Goal: Complete application form: Complete application form

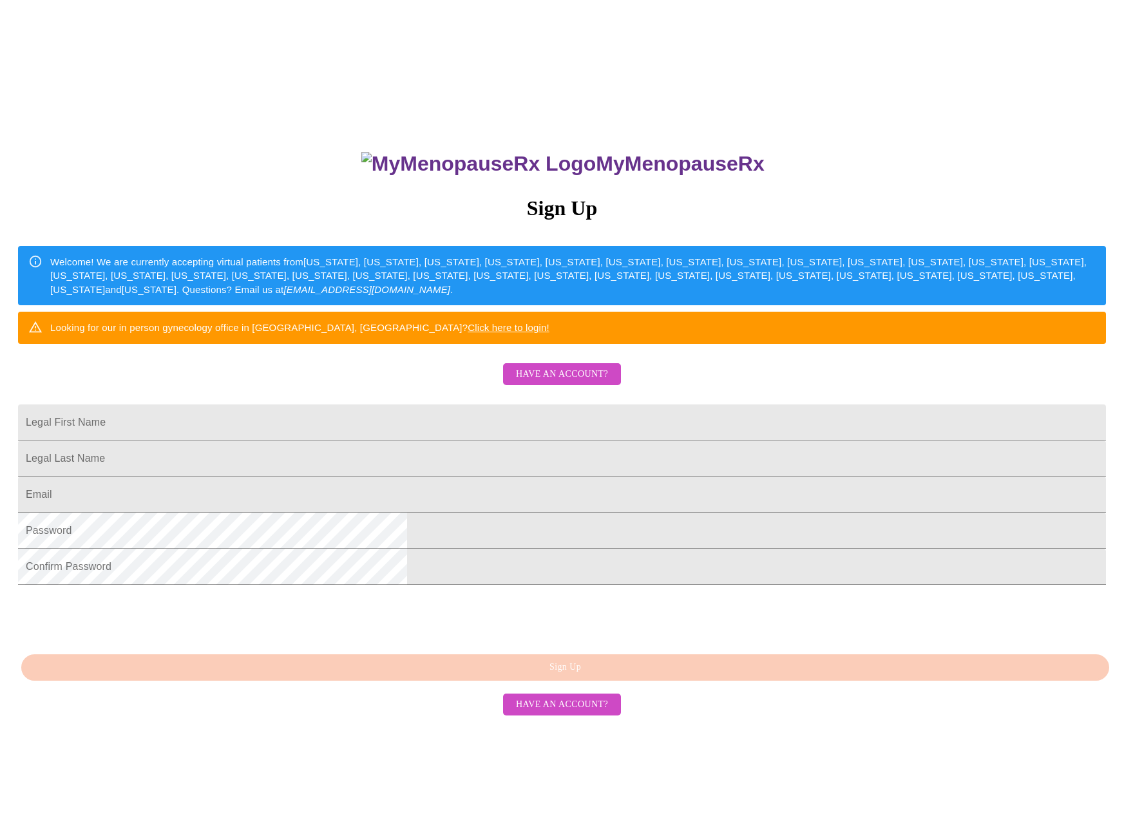
scroll to position [41, 0]
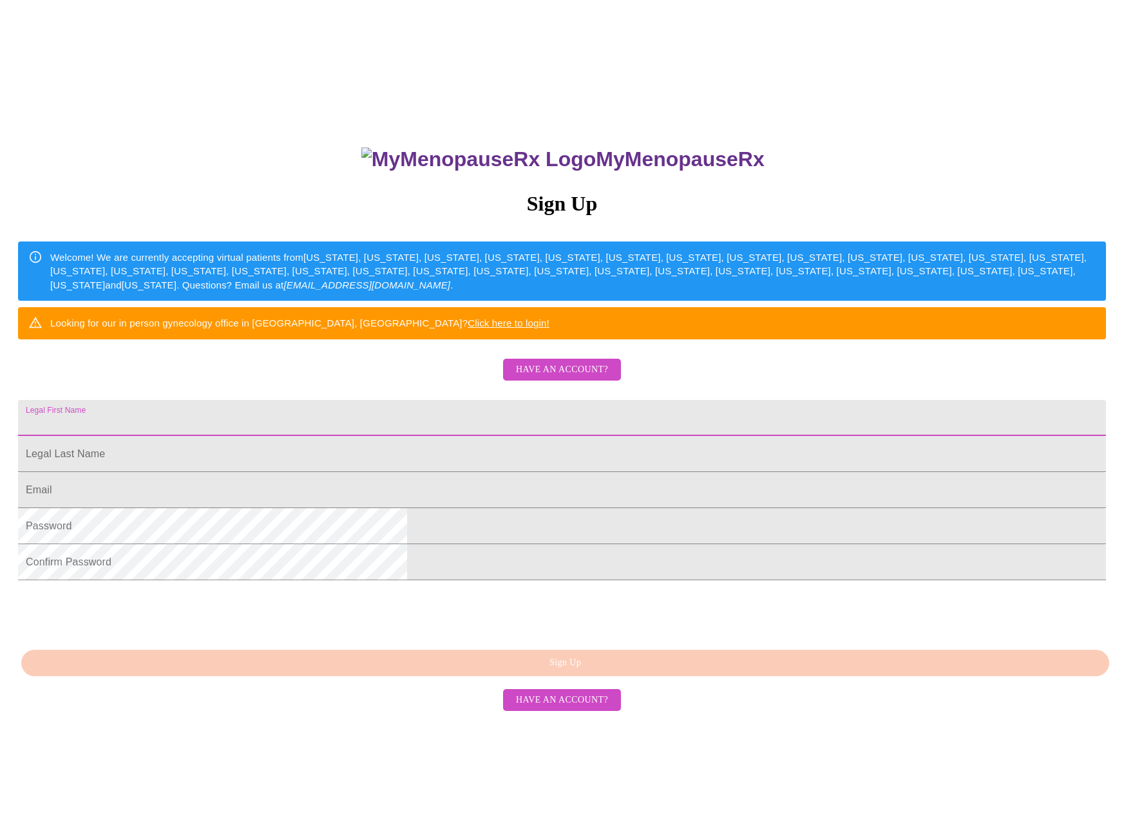
click at [438, 436] on input "Legal First Name" at bounding box center [562, 418] width 1088 height 36
type input "[PERSON_NAME]"
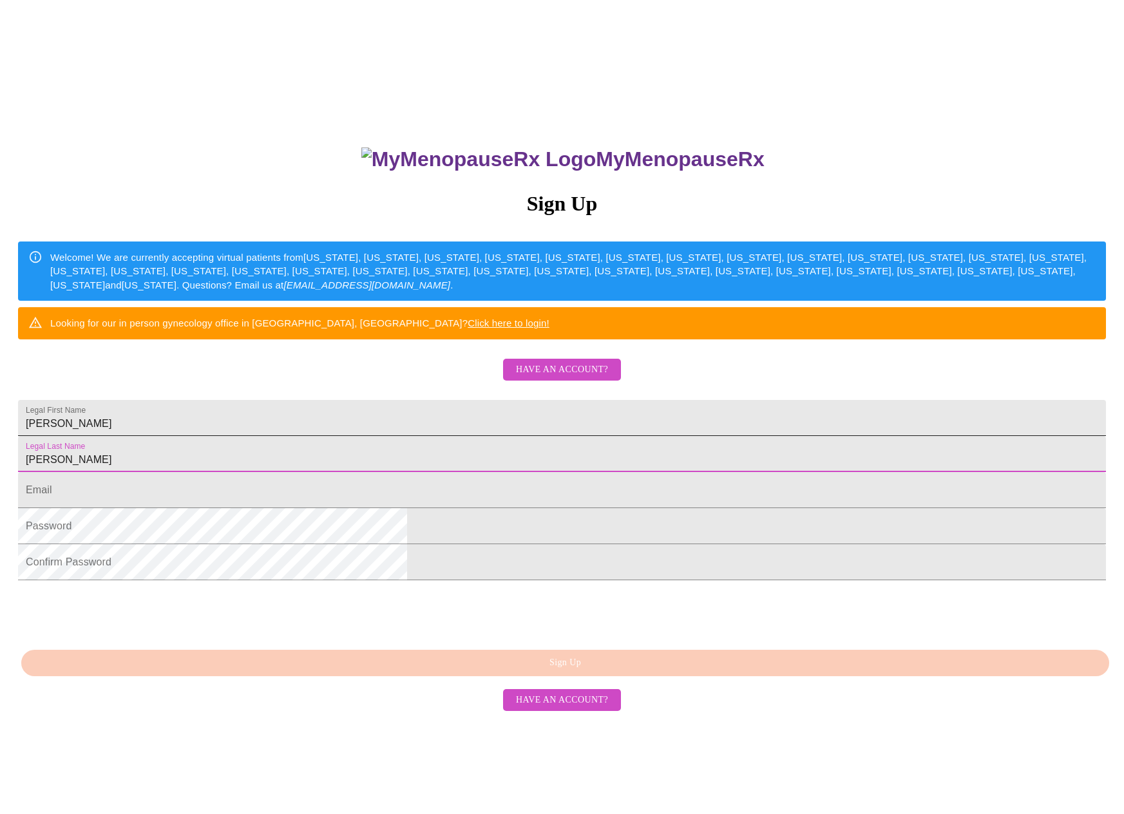
type input "[PERSON_NAME]"
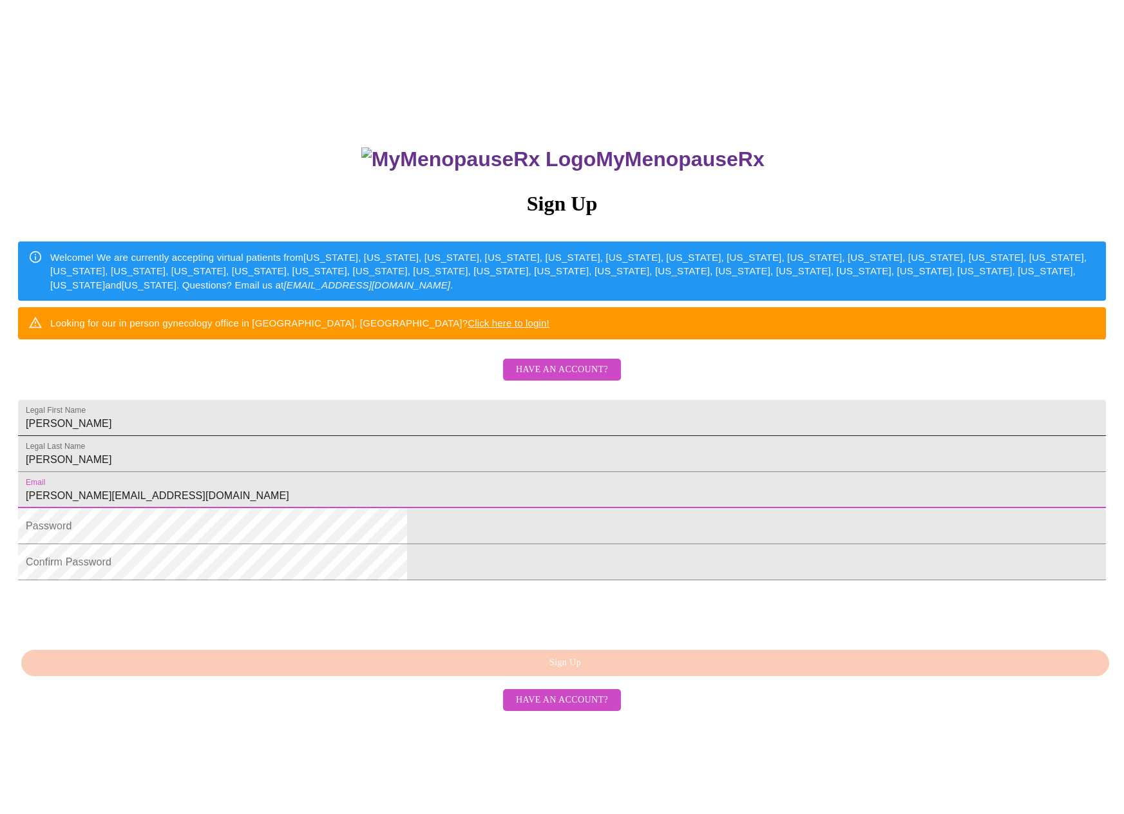
type input "[PERSON_NAME][EMAIL_ADDRESS][DOMAIN_NAME]"
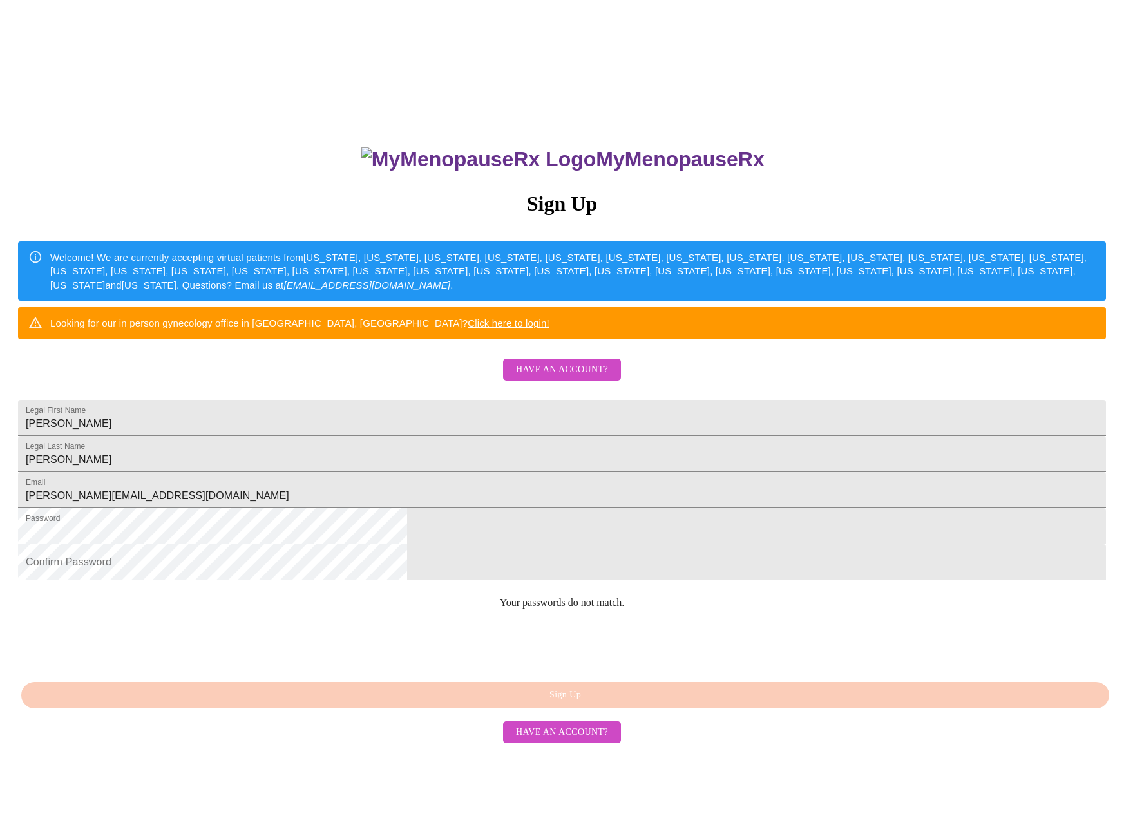
click at [459, 645] on div "MyMenopauseRx Sign Up Welcome! We are currently accepting virtual patients from…" at bounding box center [561, 534] width 1113 height 814
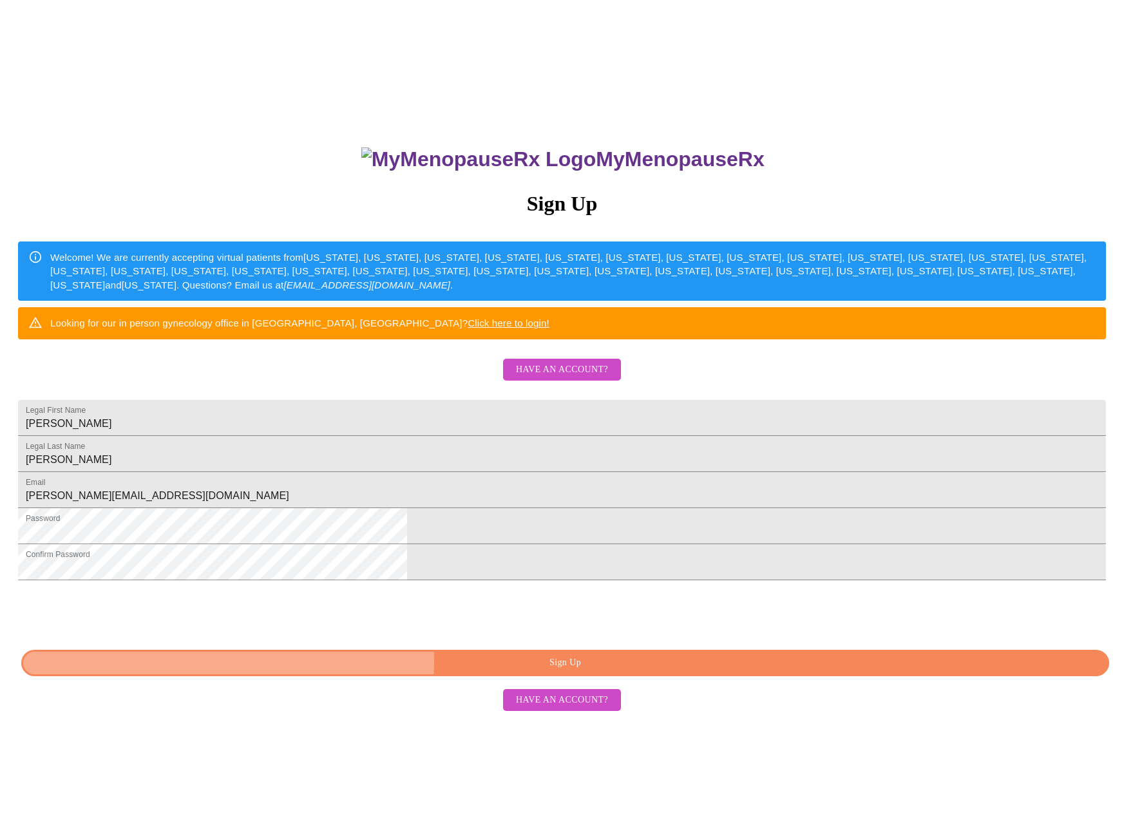
click at [578, 671] on span "Sign Up" at bounding box center [565, 663] width 1058 height 16
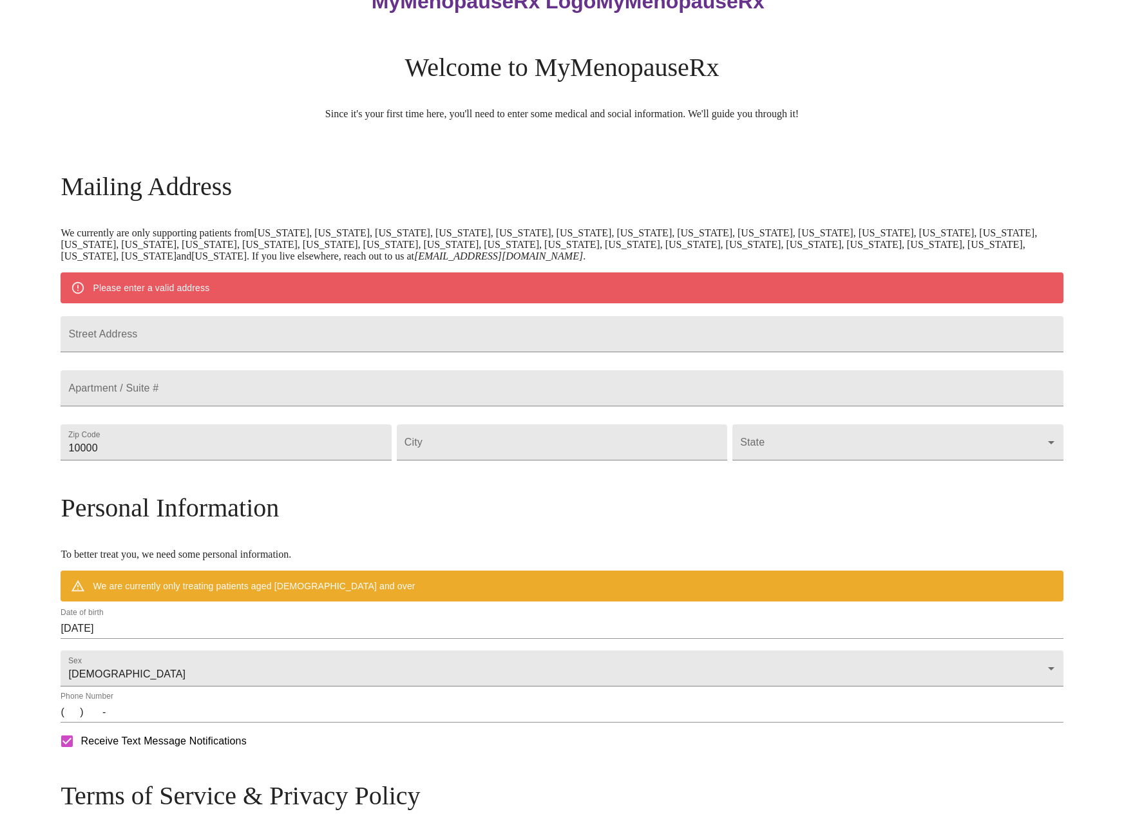
scroll to position [13, 0]
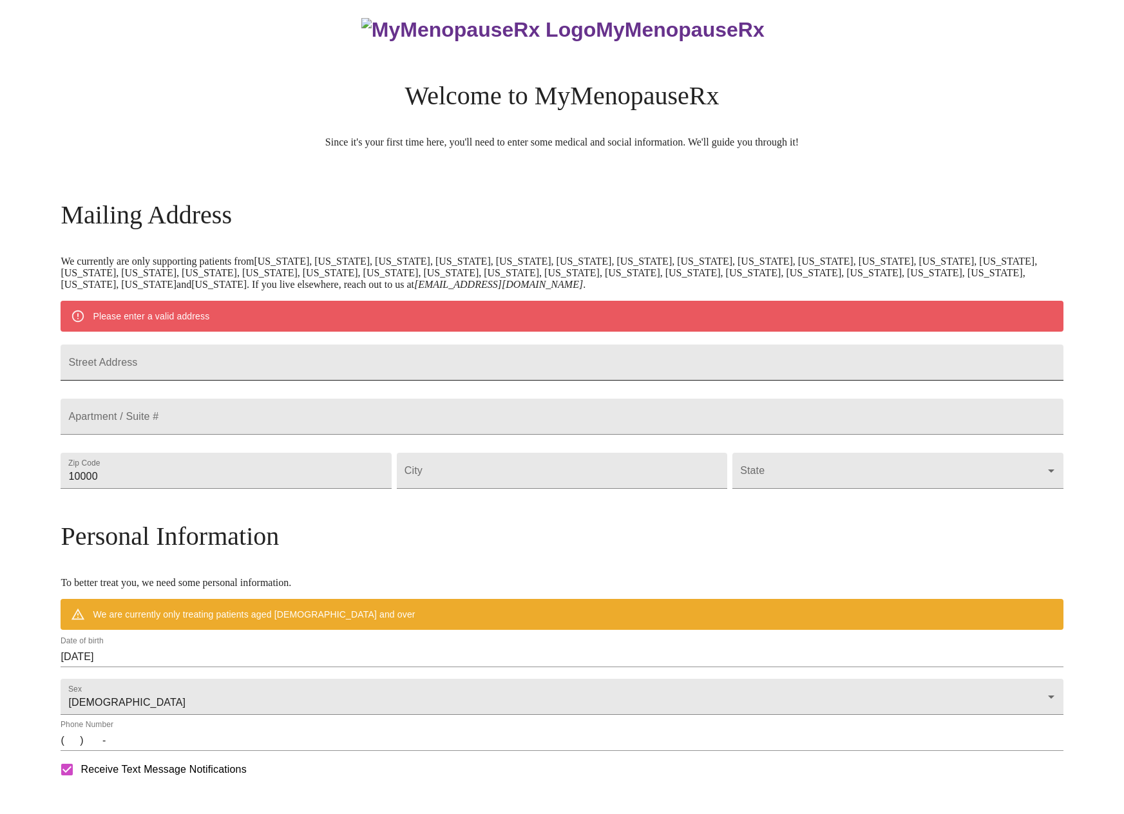
click at [336, 368] on input "Street Address" at bounding box center [562, 363] width 1002 height 36
click at [397, 369] on input "310 [PERSON_NAME] Driv" at bounding box center [562, 363] width 1002 height 36
type input "[STREET_ADDRESS][PERSON_NAME]"
click at [286, 489] on input "10000" at bounding box center [226, 471] width 330 height 36
drag, startPoint x: 286, startPoint y: 513, endPoint x: 108, endPoint y: 502, distance: 178.7
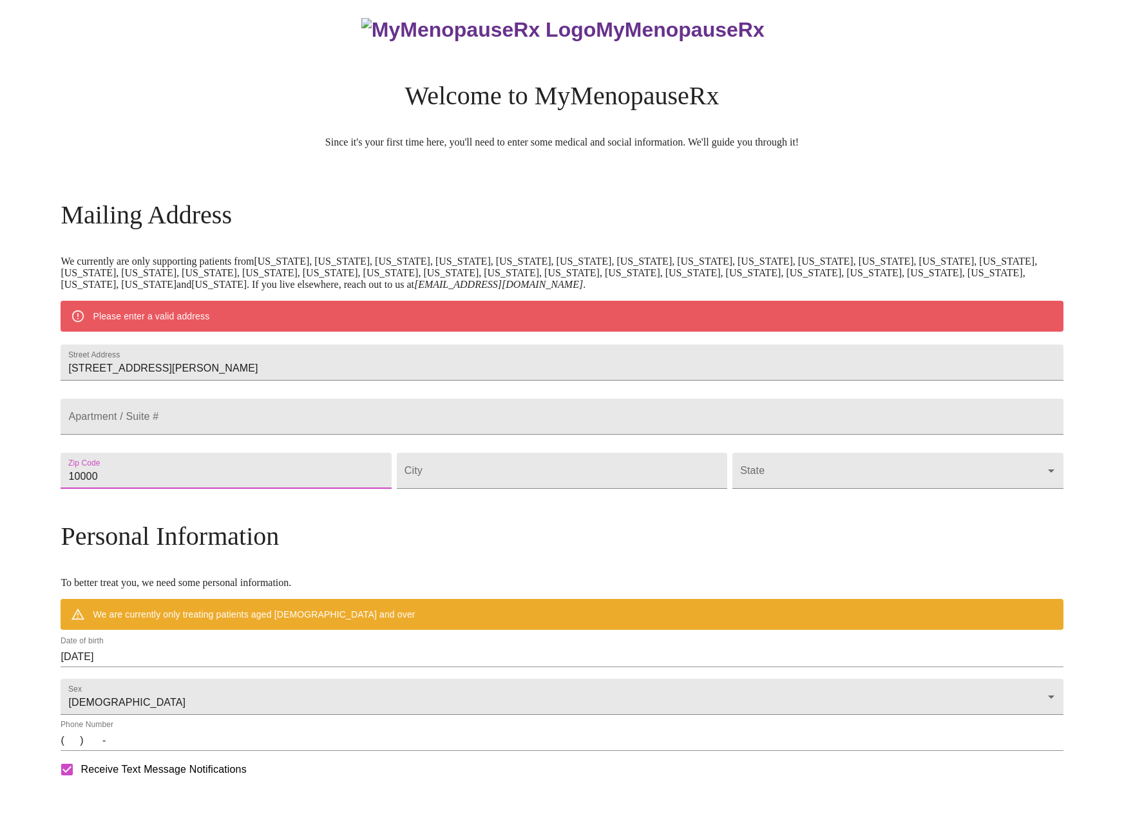
click at [108, 502] on div "MyMenopauseRx Welcome to MyMenopauseRx Since it's your first time here, you'll …" at bounding box center [562, 494] width 1002 height 1004
type input "63080"
type input "[PERSON_NAME]"
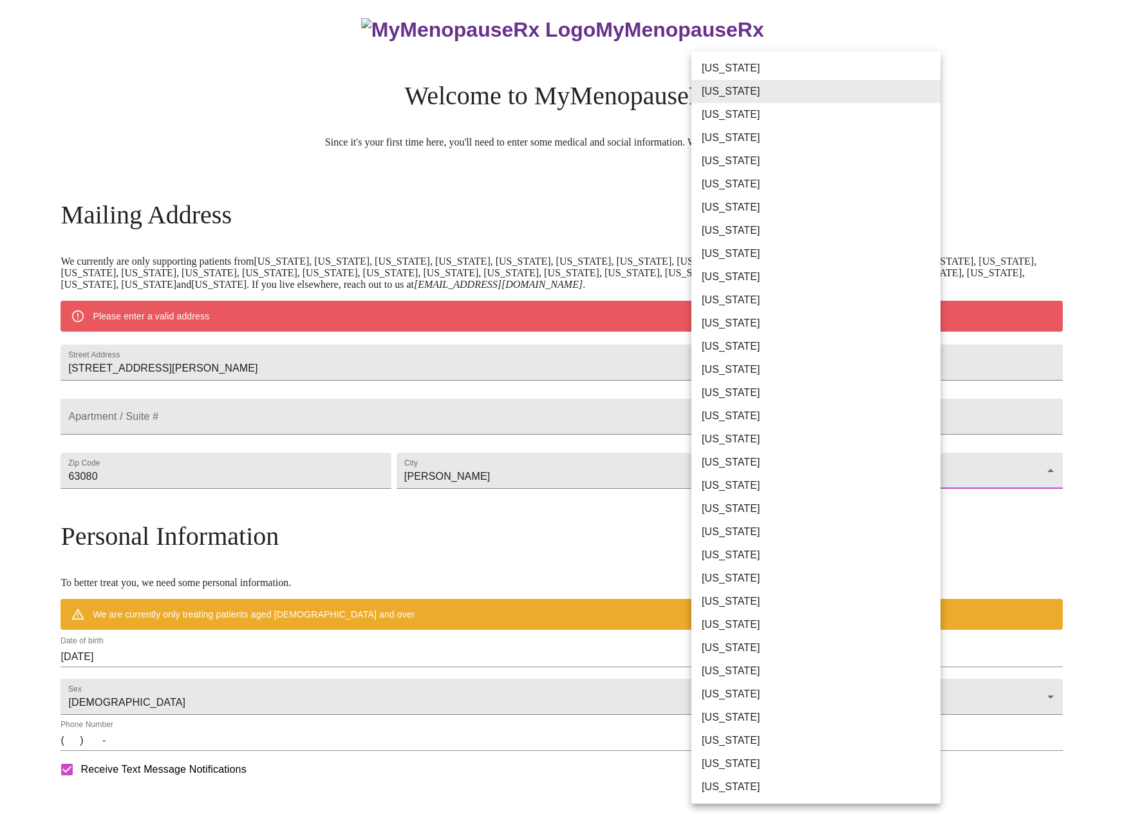
click at [743, 625] on li "[US_STATE]" at bounding box center [821, 624] width 259 height 23
type input "[US_STATE]"
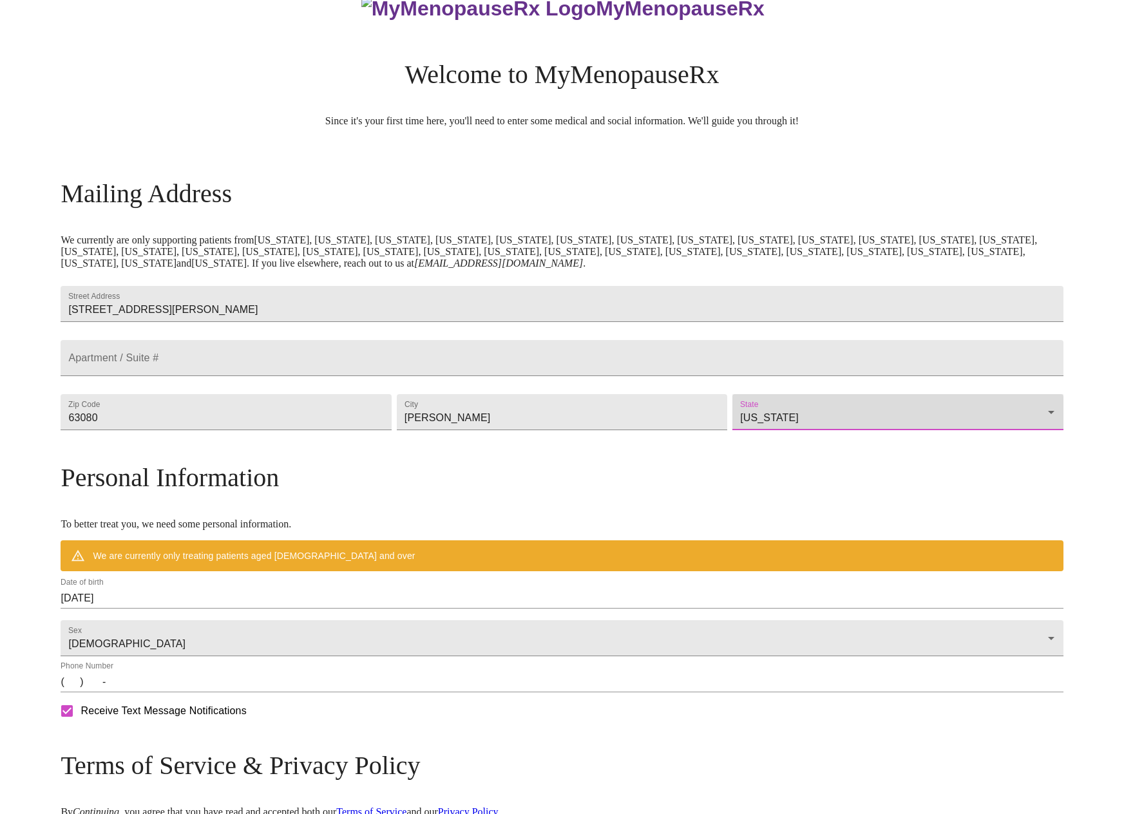
scroll to position [91, 0]
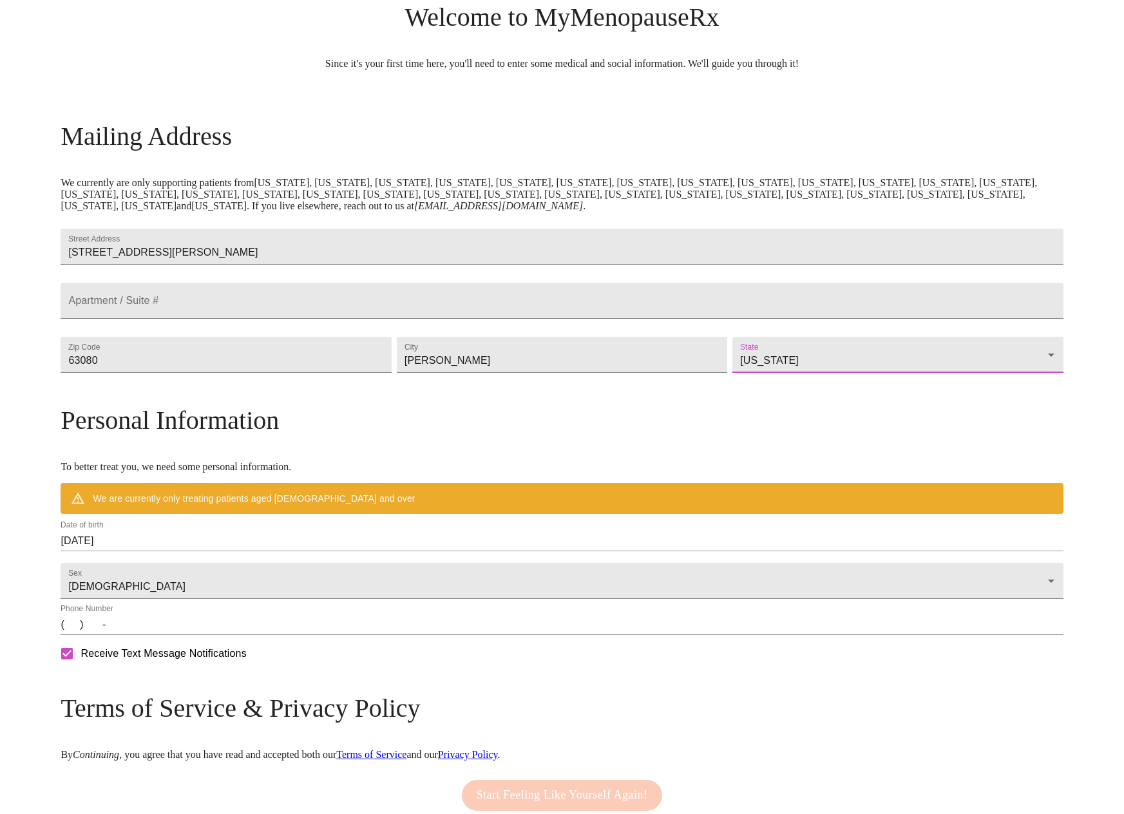
click at [195, 635] on input "(   )    -" at bounding box center [562, 624] width 1002 height 21
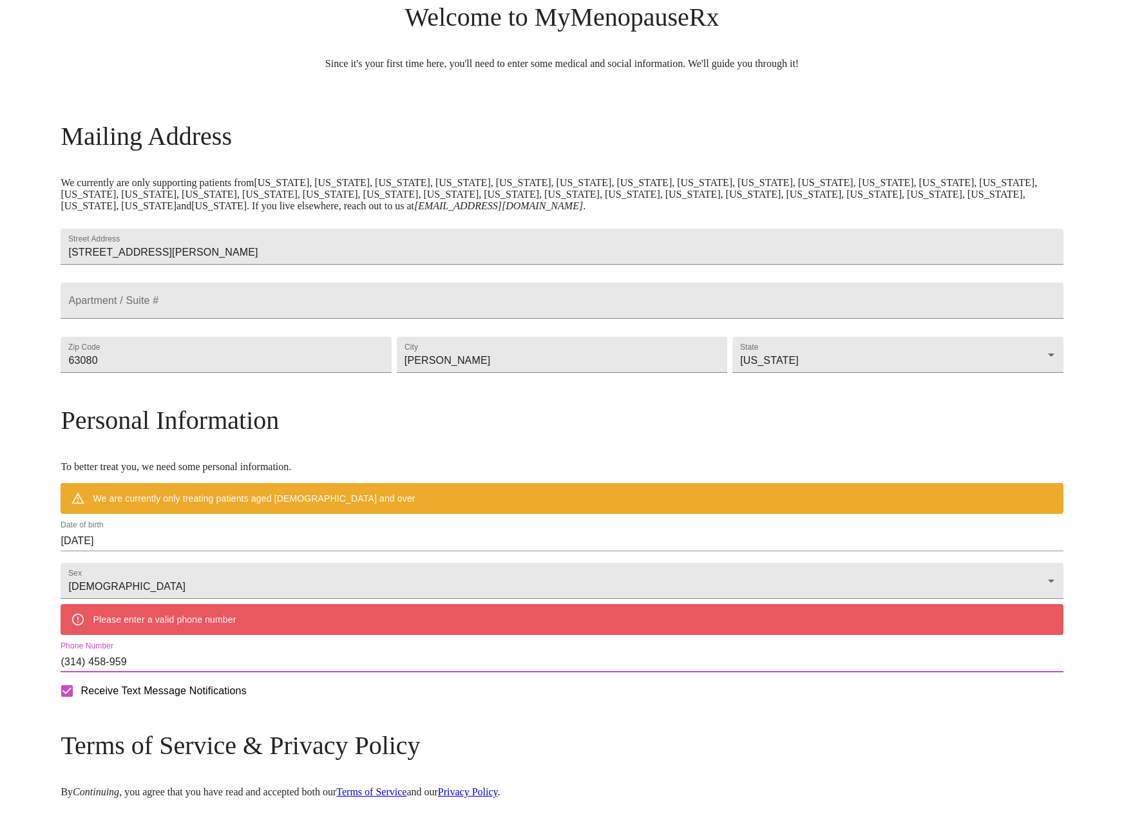
type input "[PHONE_NUMBER]"
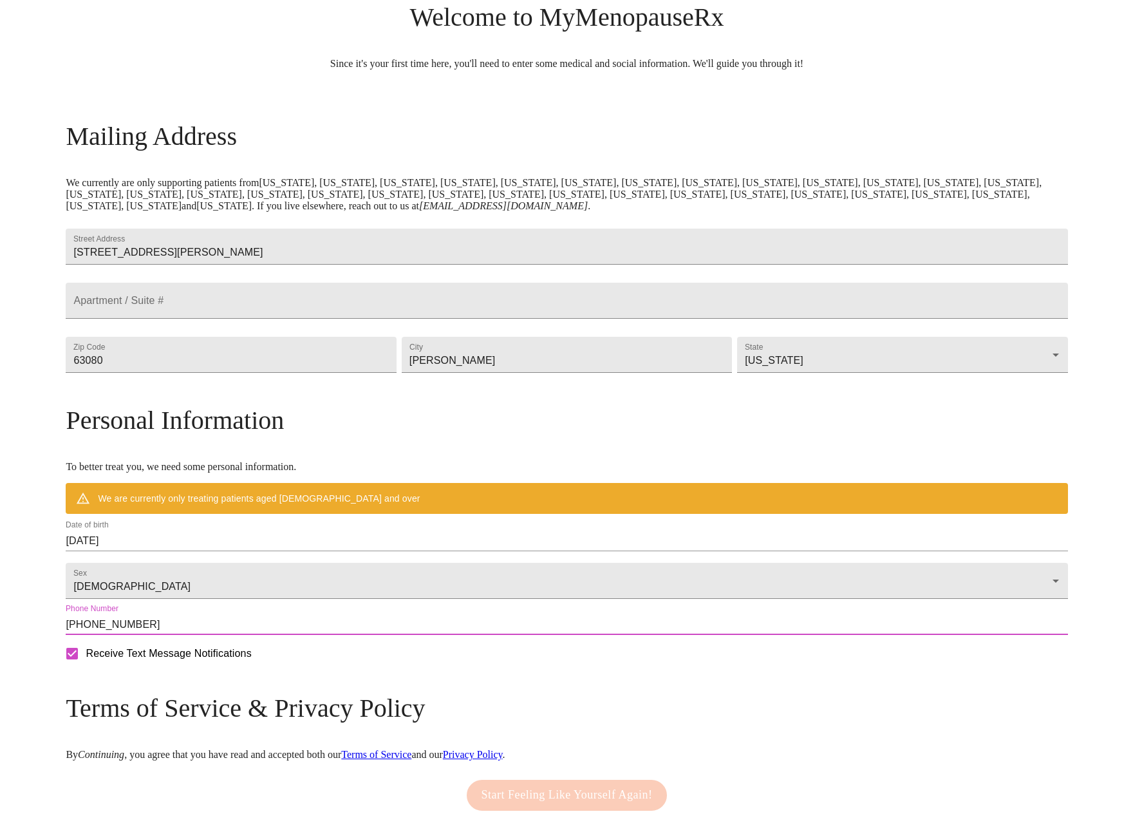
scroll to position [199, 0]
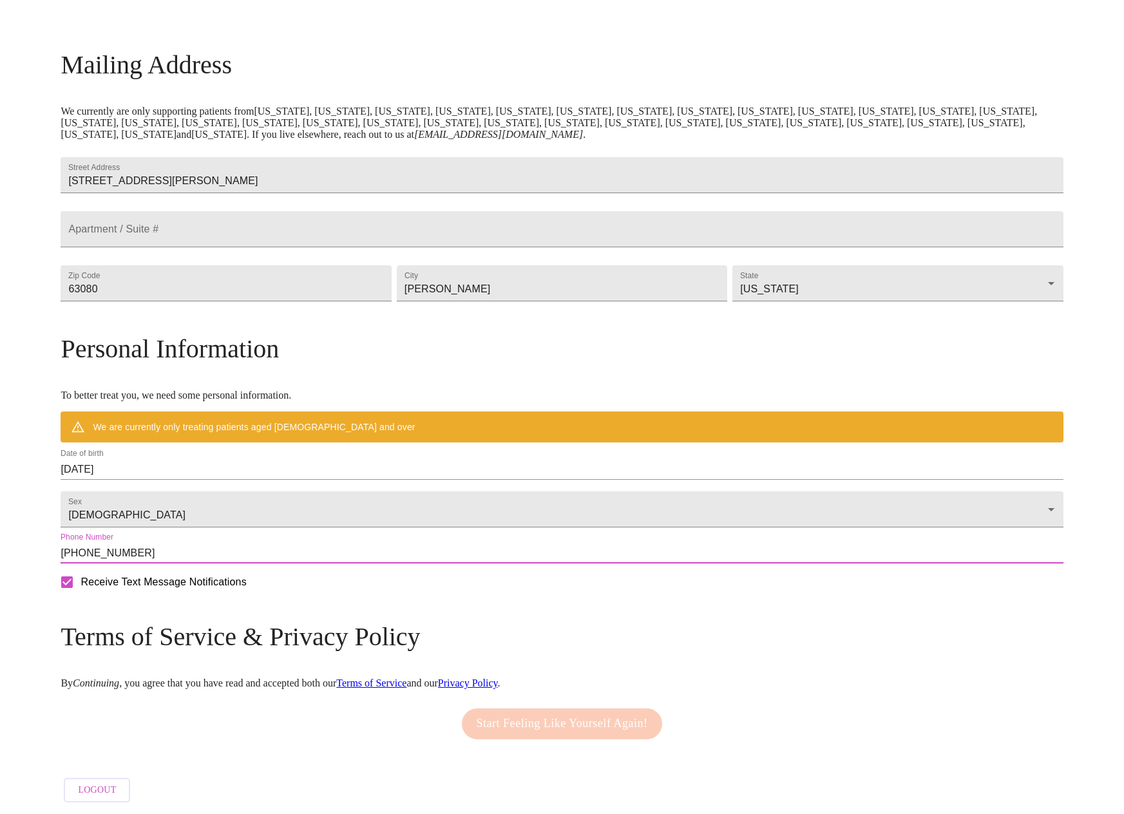
click at [604, 722] on div "Start Feeling Like Yourself Again!" at bounding box center [562, 724] width 207 height 44
click at [389, 463] on input "[DATE]" at bounding box center [562, 469] width 1002 height 21
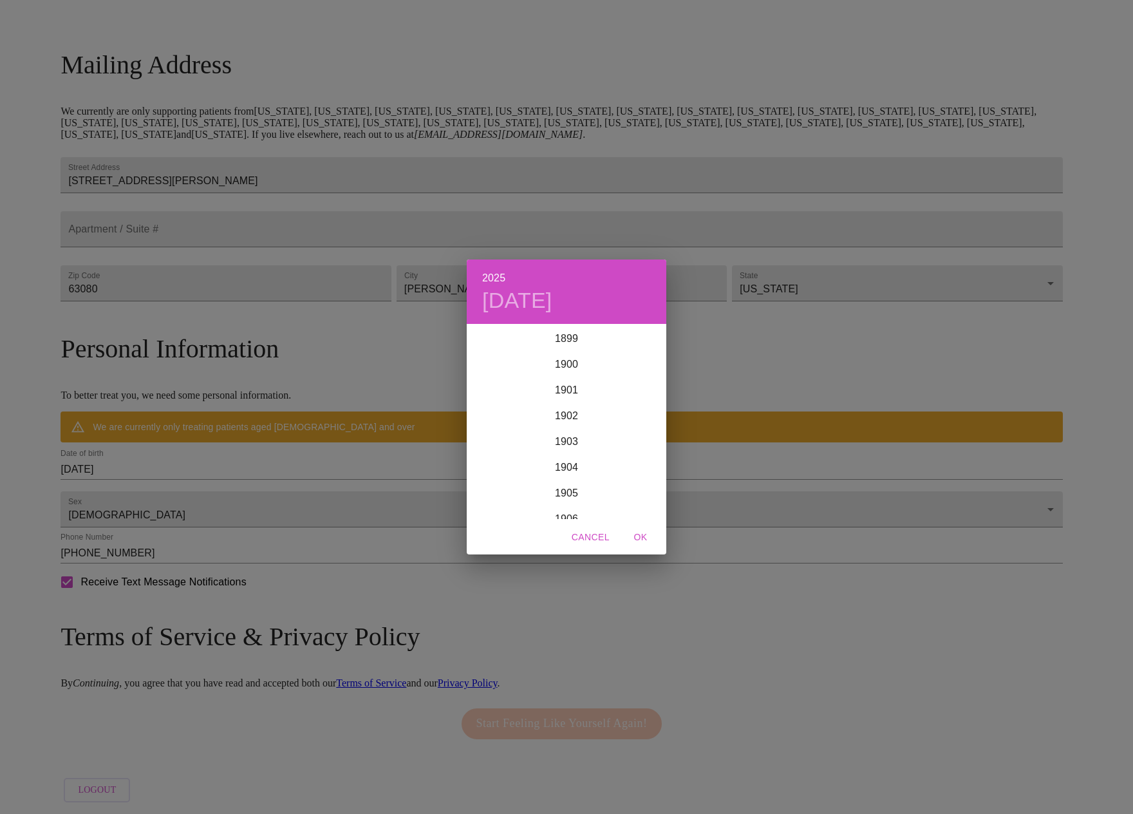
scroll to position [3168, 0]
click at [587, 536] on span "Cancel" at bounding box center [591, 537] width 38 height 16
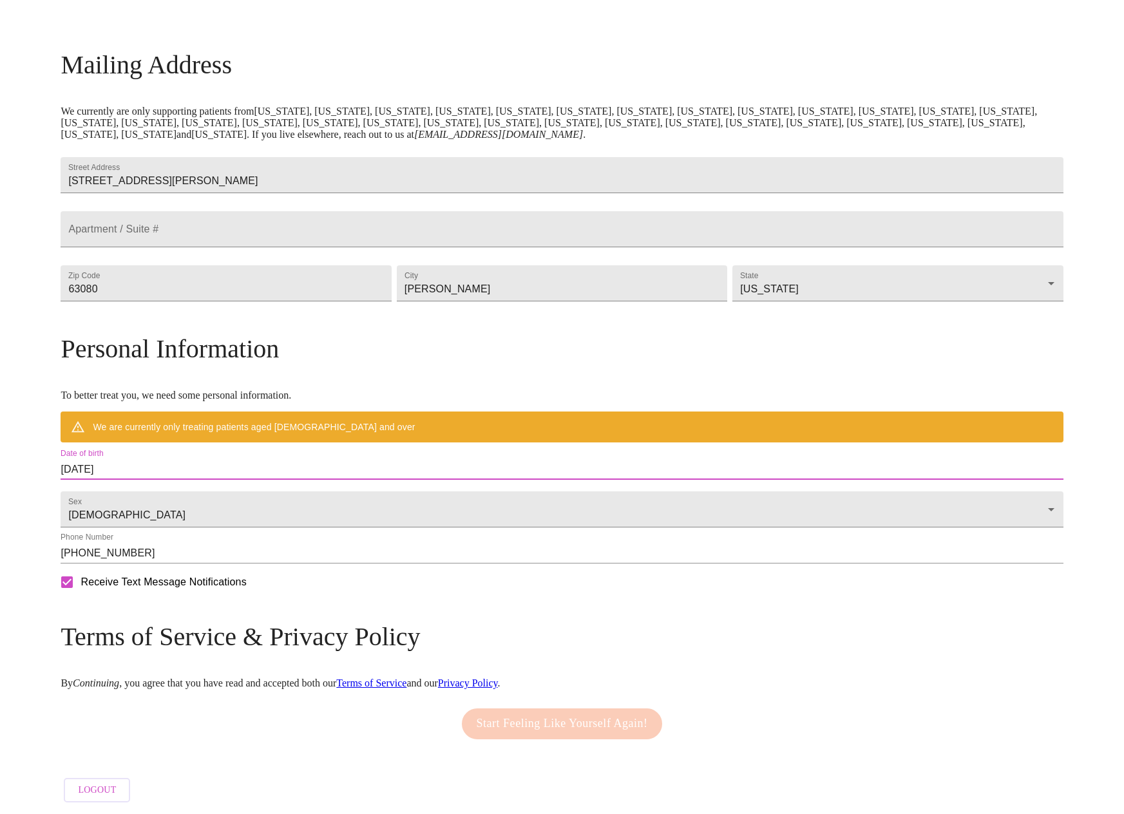
click at [272, 459] on input "[DATE]" at bounding box center [562, 469] width 1002 height 21
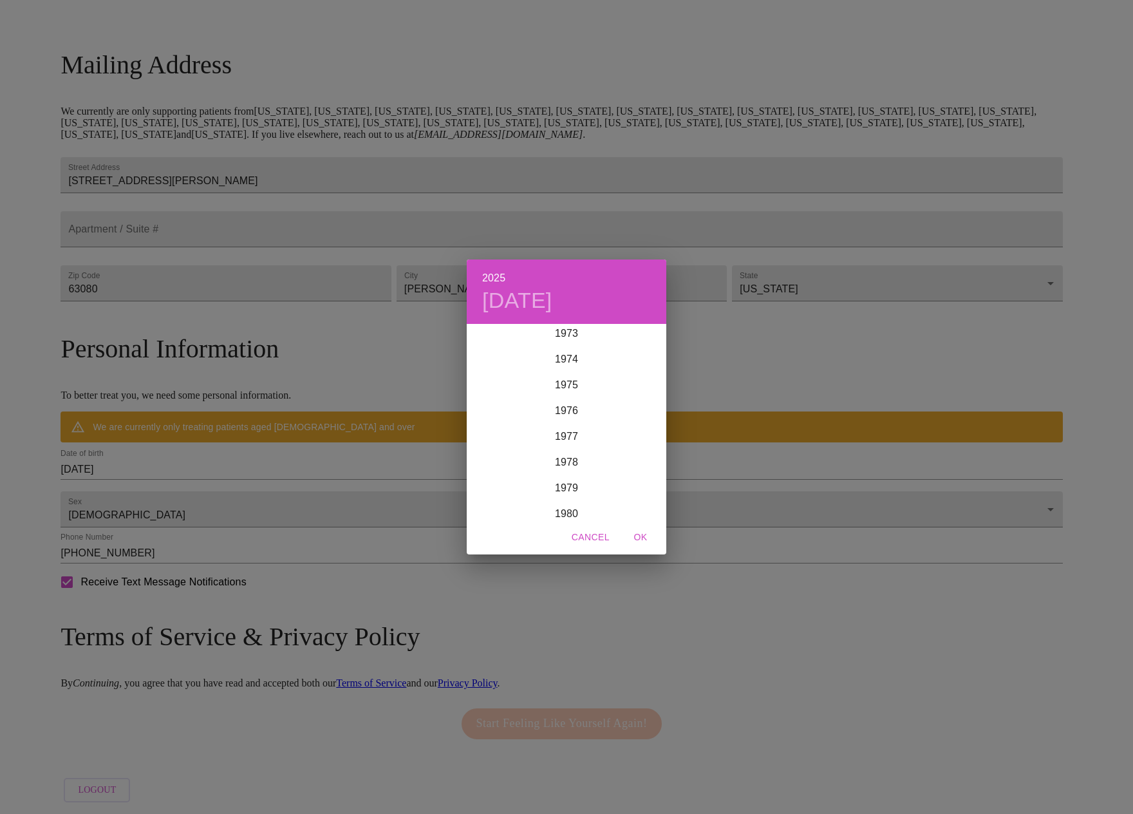
scroll to position [1914, 0]
click at [569, 457] on div "1978" at bounding box center [567, 460] width 200 height 26
click at [562, 347] on div "Feb" at bounding box center [566, 350] width 66 height 48
click at [649, 462] on p "25" at bounding box center [644, 462] width 10 height 13
click at [644, 534] on span "OK" at bounding box center [640, 537] width 31 height 16
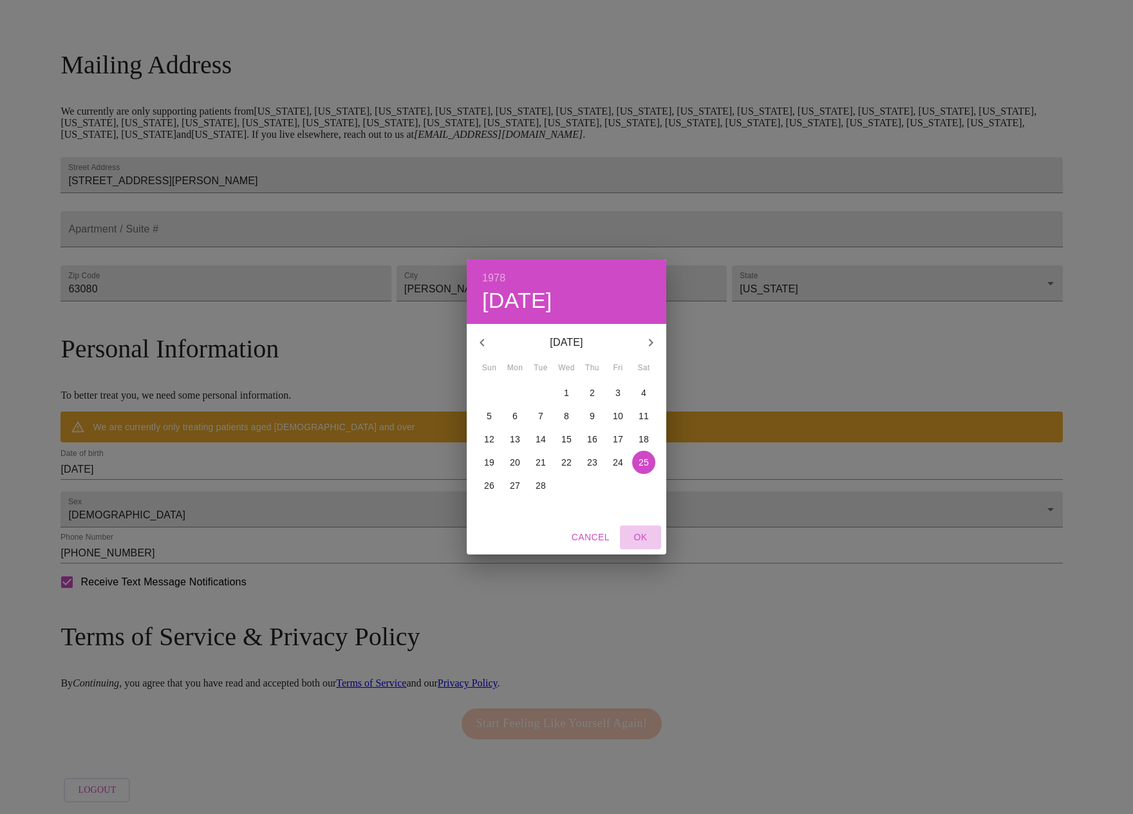
type input "[DATE]"
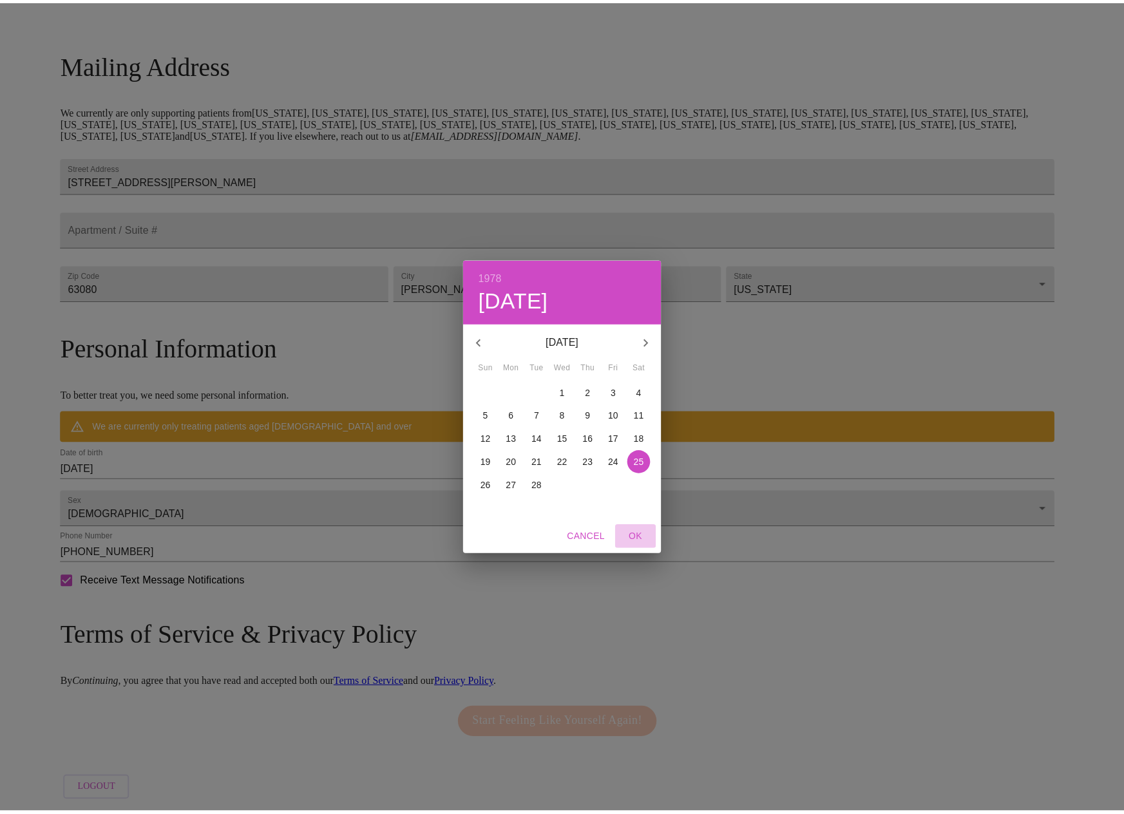
scroll to position [162, 0]
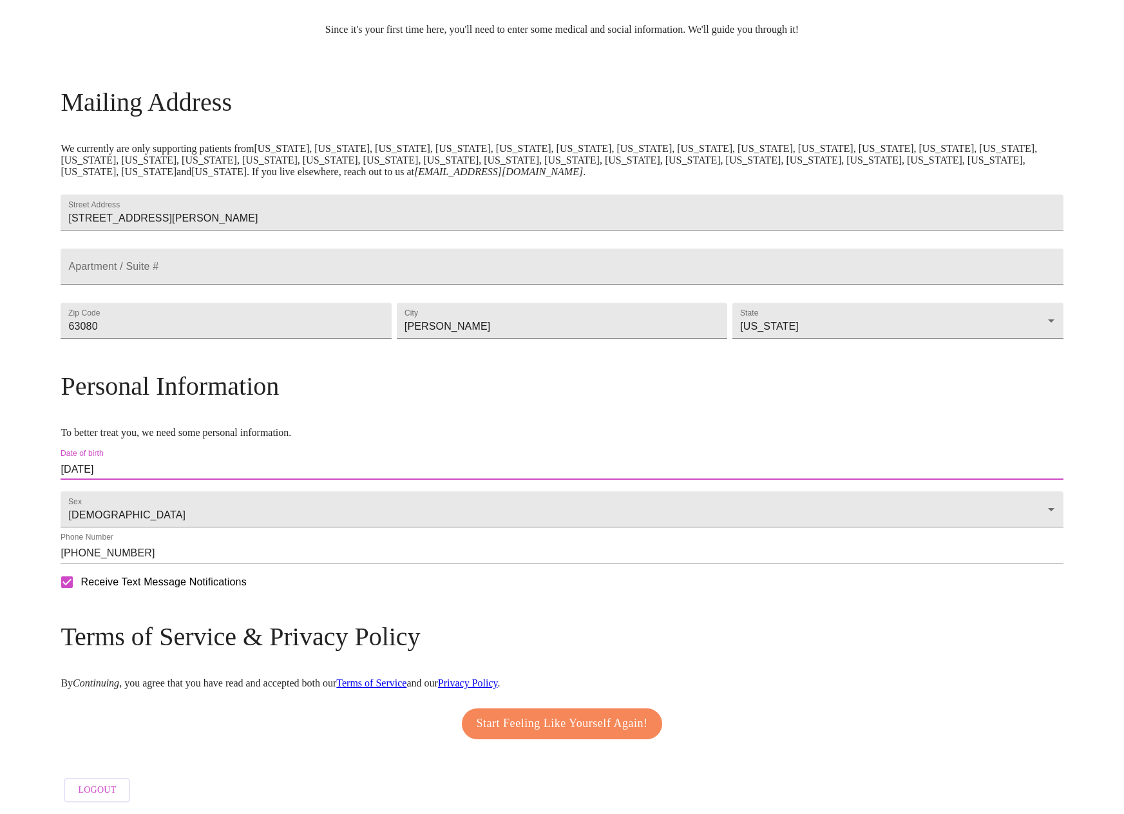
click at [570, 719] on span "Start Feeling Like Yourself Again!" at bounding box center [562, 724] width 171 height 21
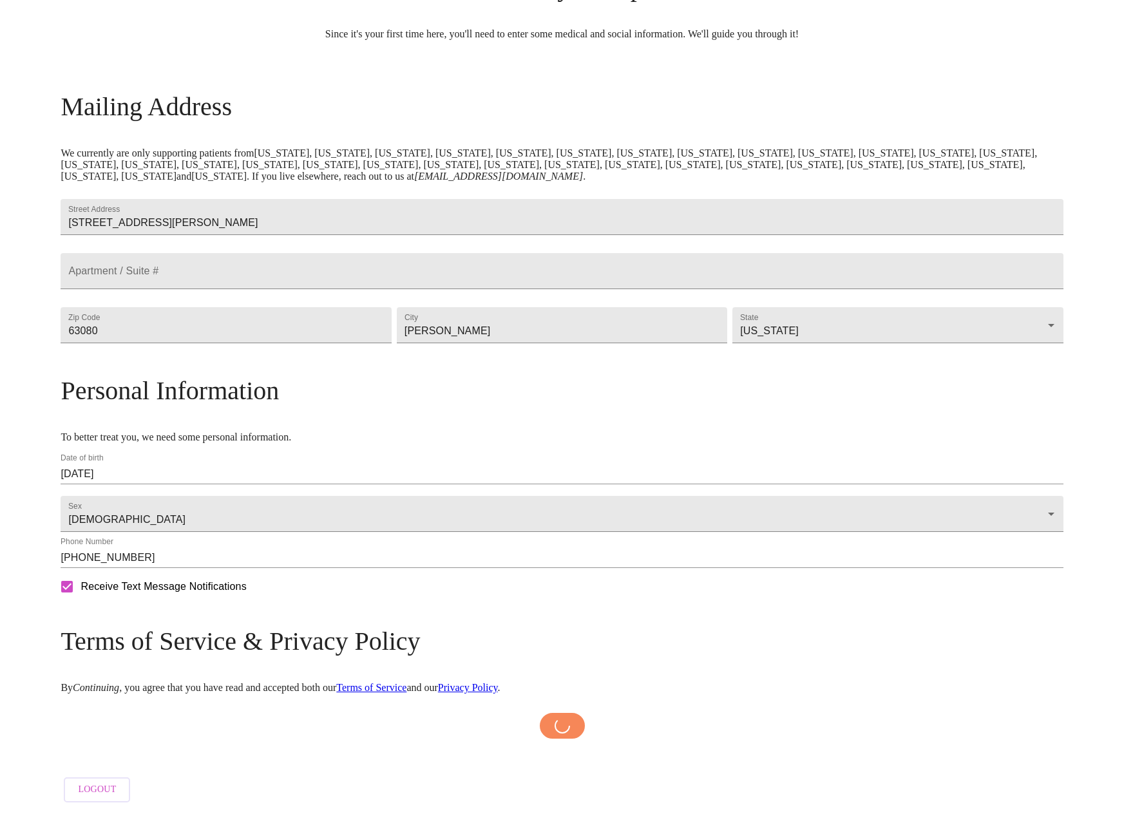
scroll to position [157, 0]
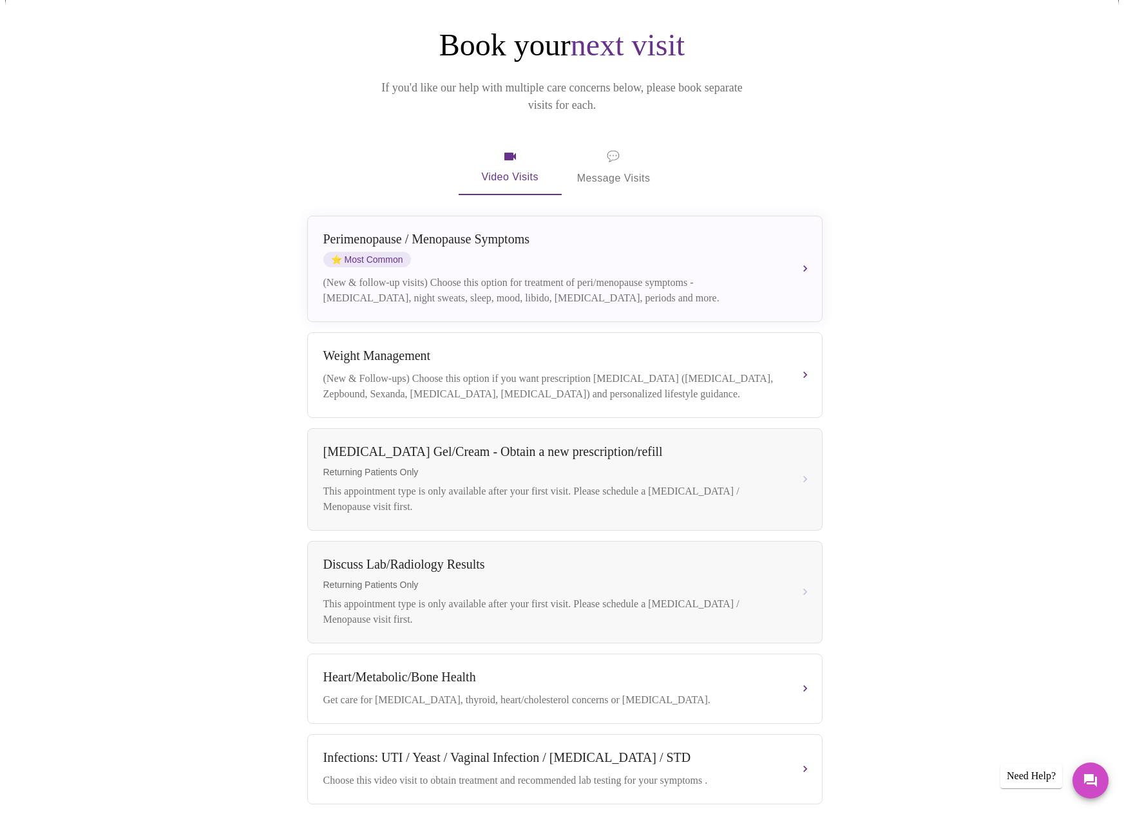
scroll to position [129, 0]
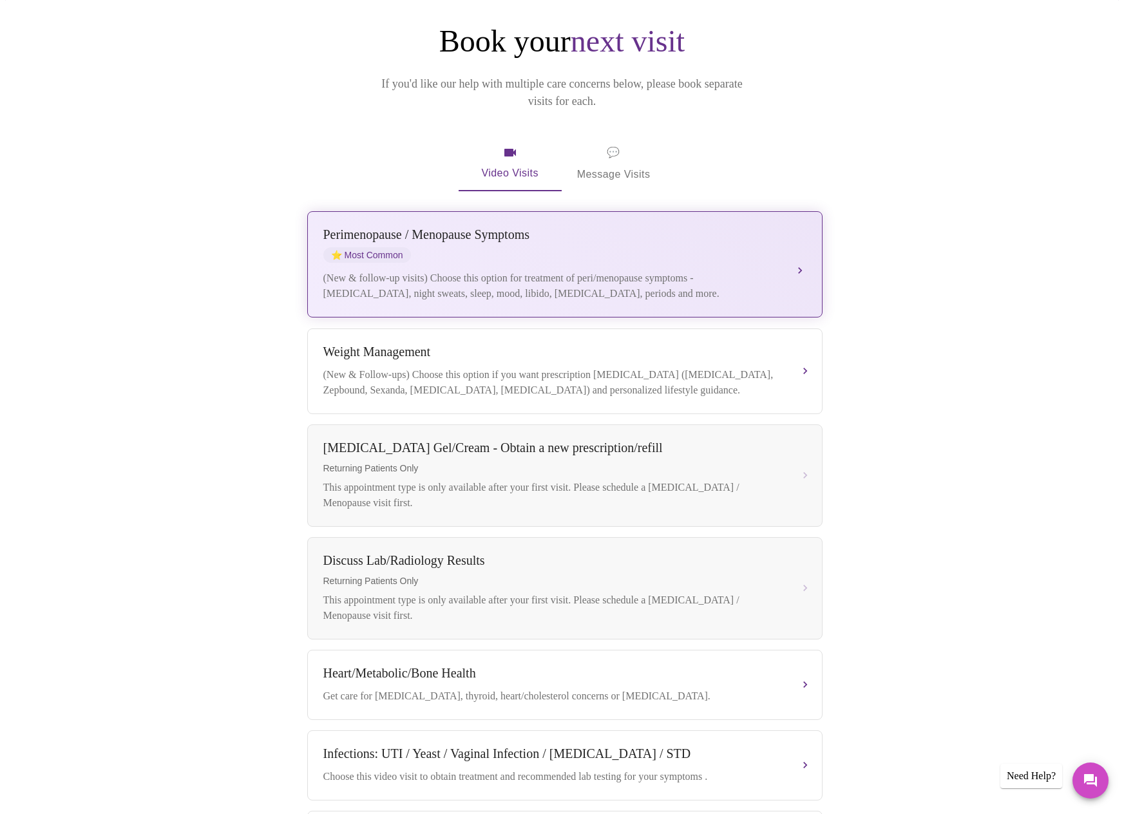
click at [524, 270] on div "(New & follow-up visits) Choose this option for treatment of peri/menopause sym…" at bounding box center [551, 285] width 457 height 31
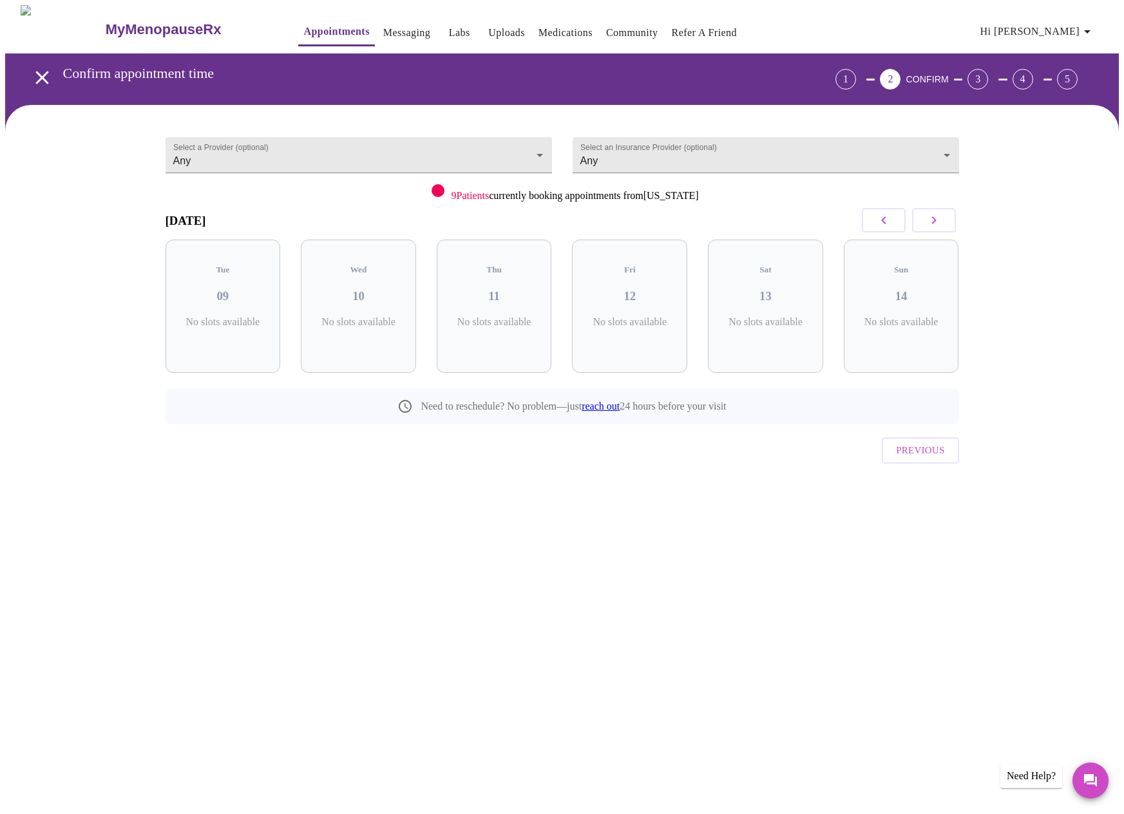
scroll to position [0, 0]
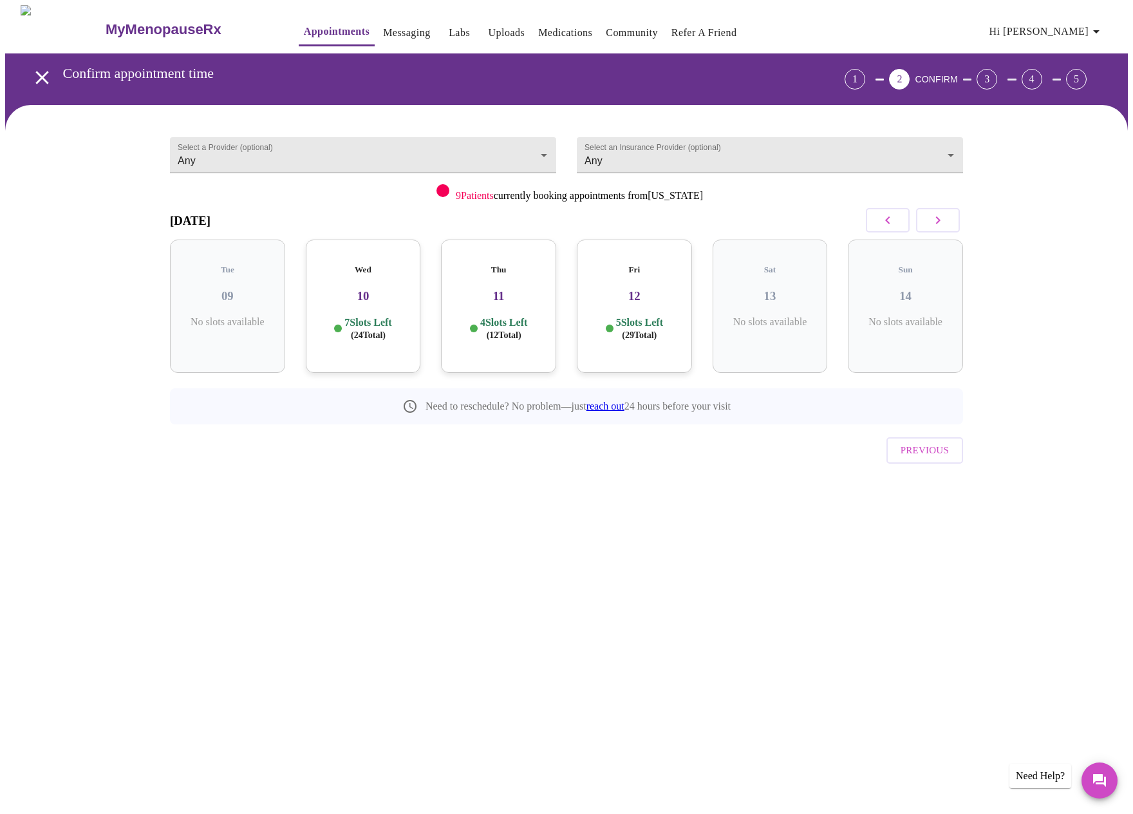
click at [925, 442] on span "Previous" at bounding box center [925, 450] width 48 height 17
